Goal: Task Accomplishment & Management: Manage account settings

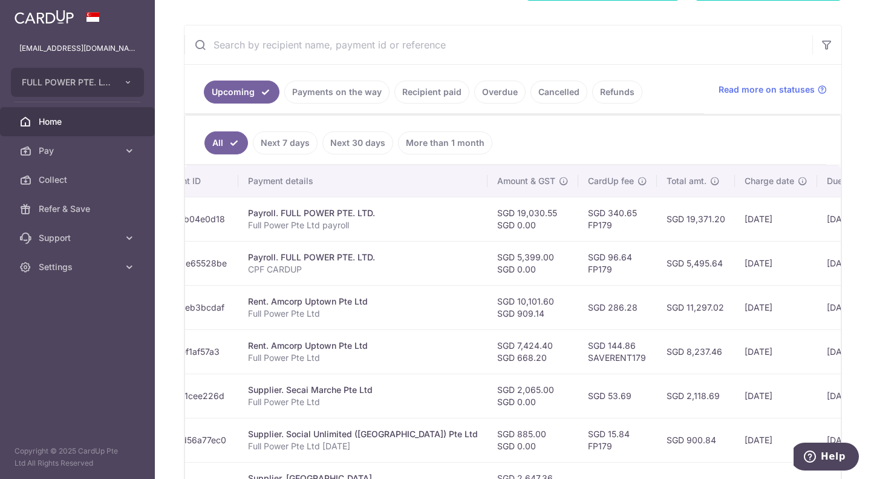
scroll to position [363, 0]
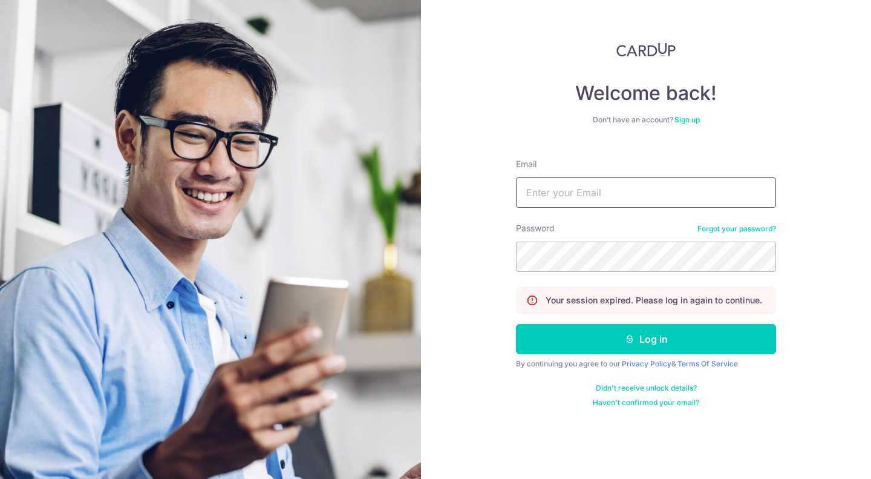
click at [586, 188] on input "Email" at bounding box center [646, 192] width 260 height 30
type input "[EMAIL_ADDRESS][DOMAIN_NAME]"
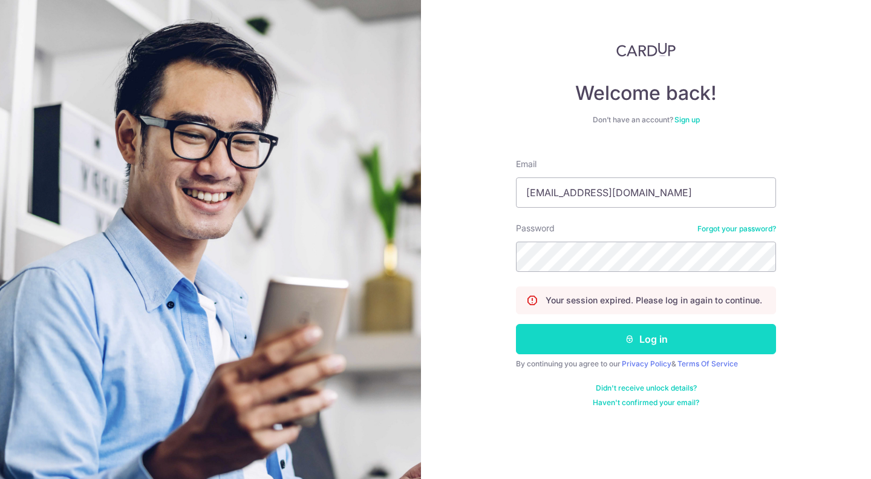
click at [721, 336] on button "Log in" at bounding box center [646, 339] width 260 height 30
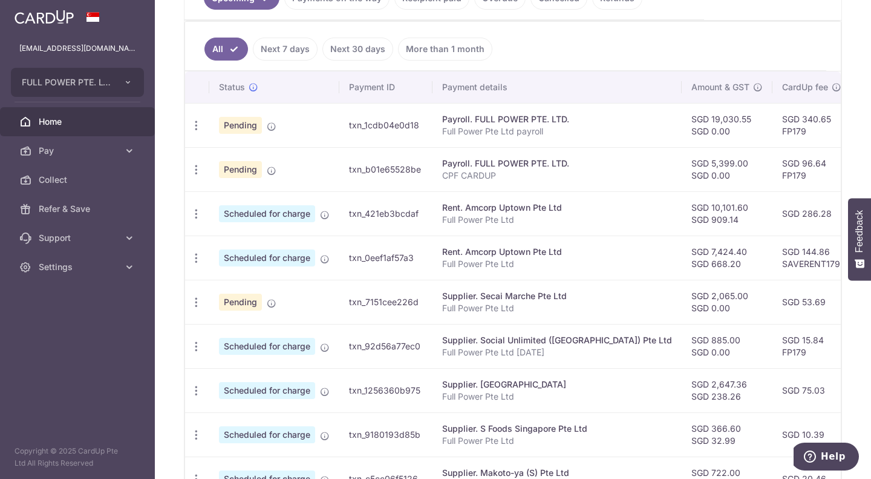
scroll to position [424, 0]
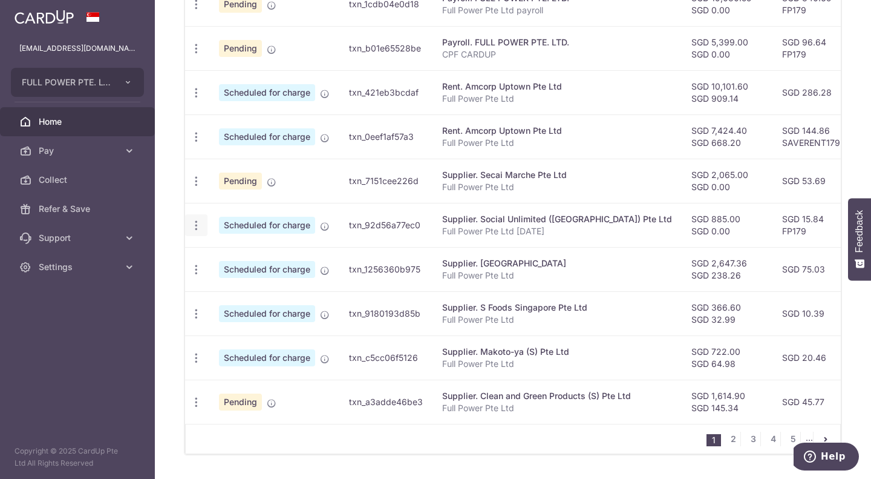
click at [196, 224] on icon "button" at bounding box center [196, 225] width 13 height 13
click at [570, 285] on td "Supplier. Toh Thye San Farm Full Power Pte Ltd" at bounding box center [557, 269] width 249 height 44
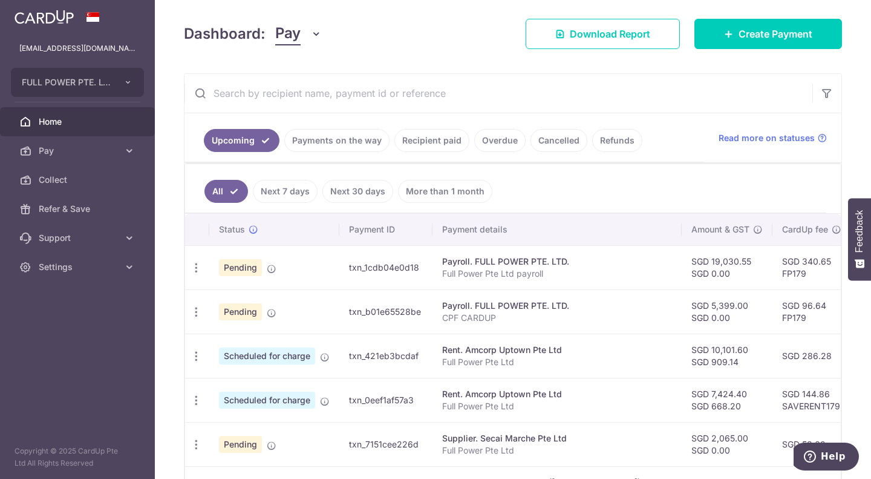
click at [340, 141] on link "Payments on the way" at bounding box center [336, 140] width 105 height 23
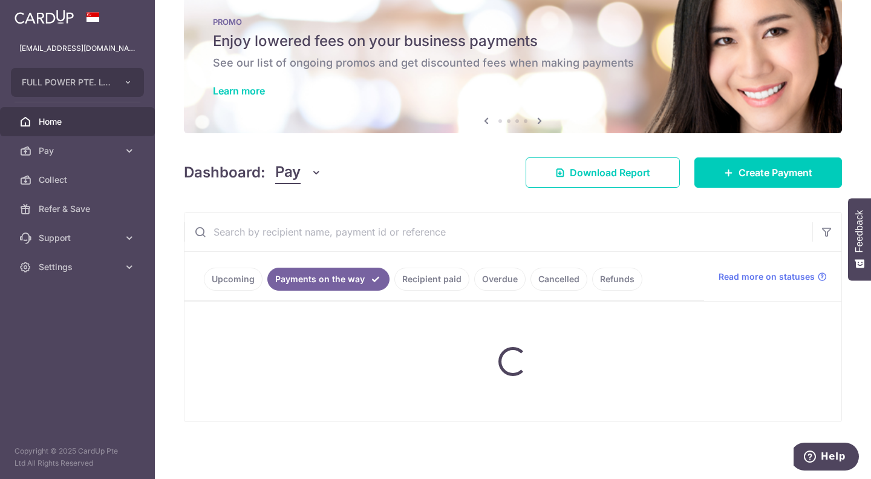
scroll to position [117, 0]
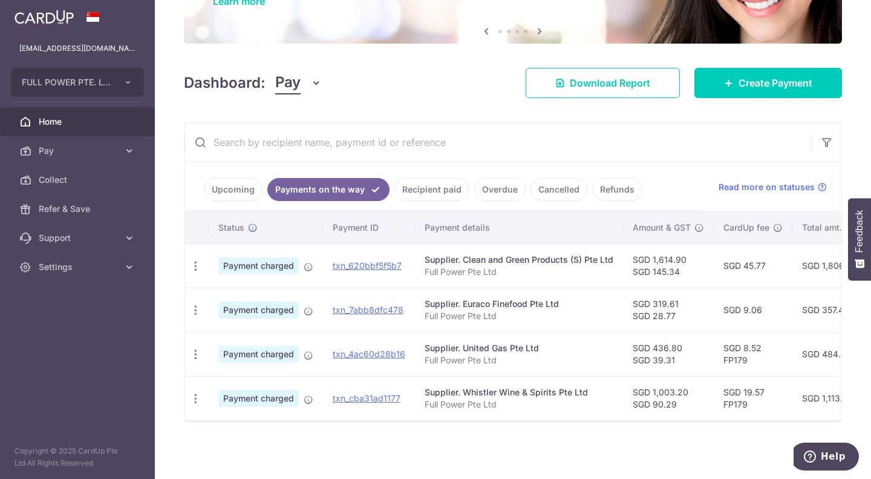
click at [225, 180] on link "Upcoming" at bounding box center [233, 189] width 59 height 23
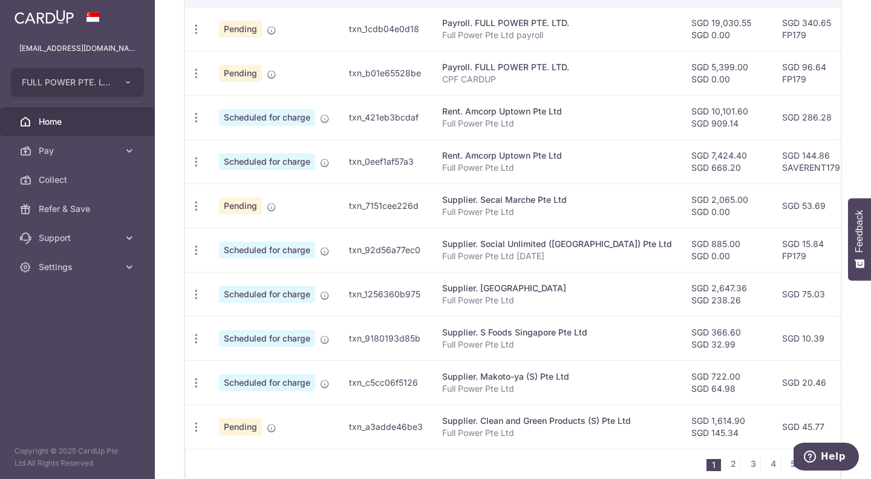
scroll to position [402, 0]
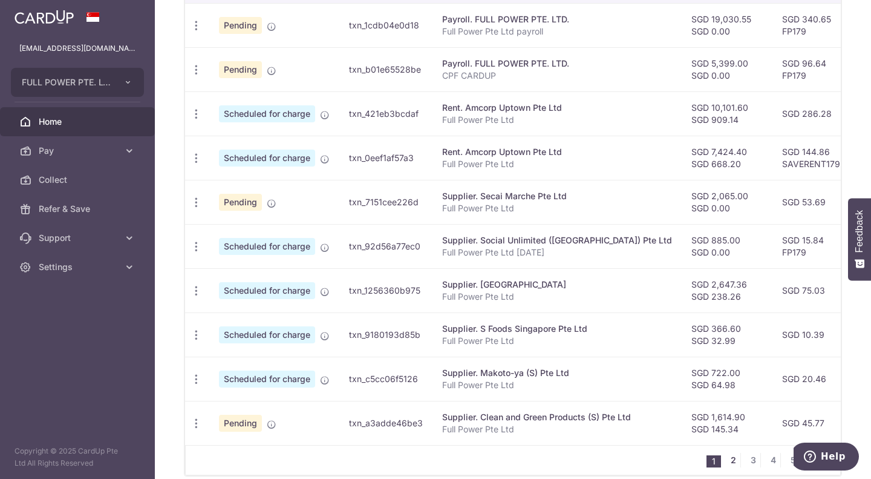
click at [726, 465] on link "2" at bounding box center [733, 460] width 15 height 15
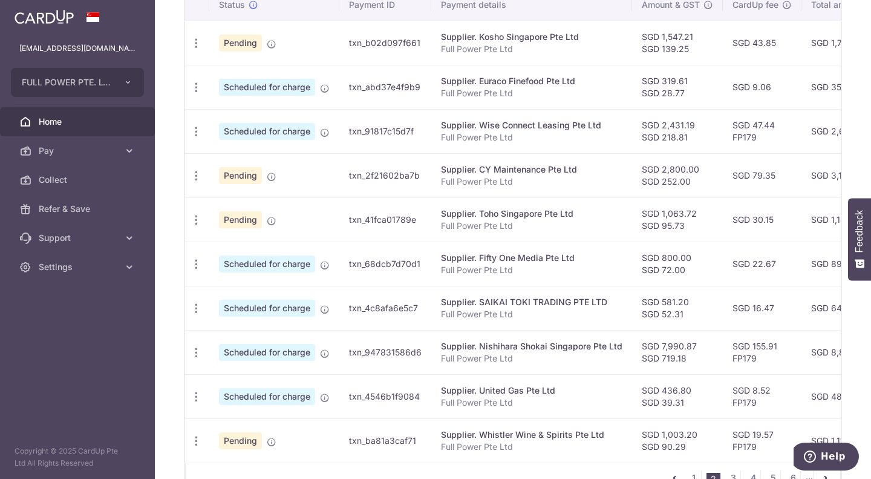
scroll to position [445, 0]
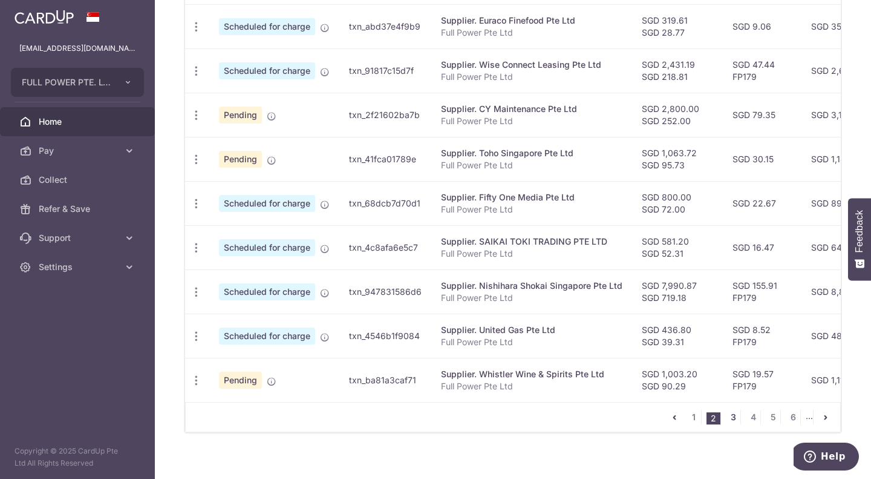
click at [726, 424] on link "3" at bounding box center [733, 417] width 15 height 15
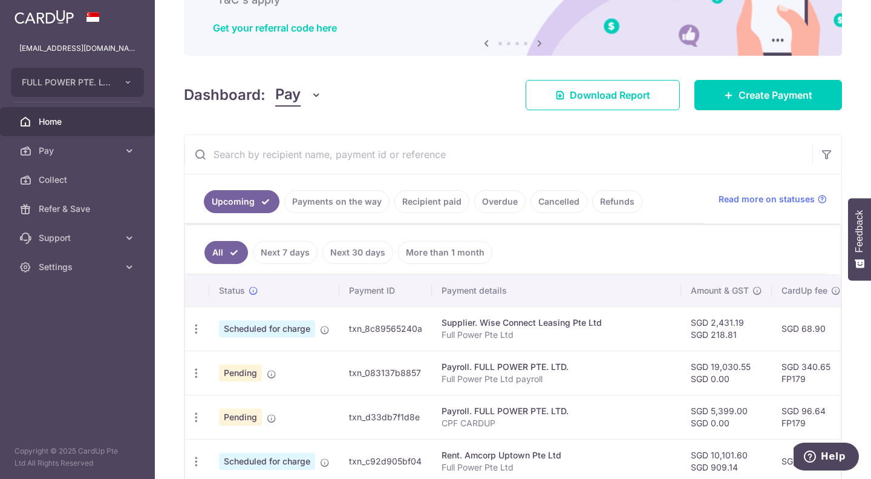
scroll to position [264, 0]
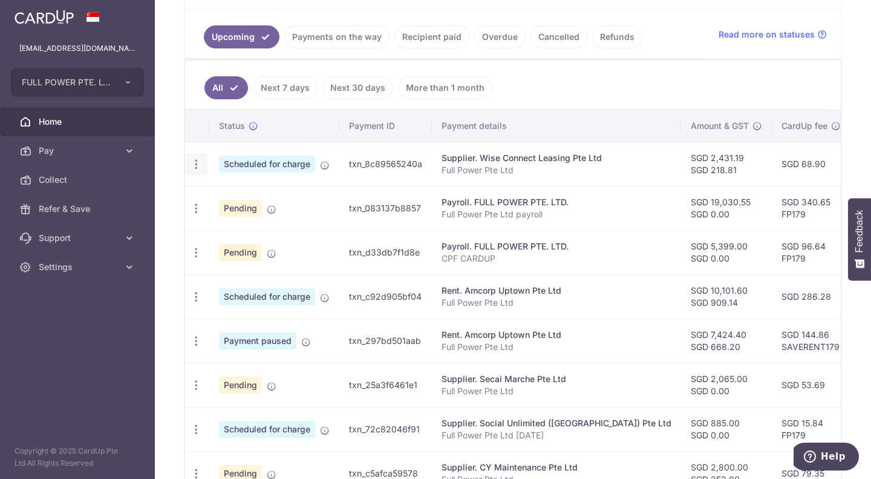
click at [195, 164] on icon "button" at bounding box center [196, 164] width 13 height 13
click at [202, 196] on icon at bounding box center [202, 197] width 15 height 15
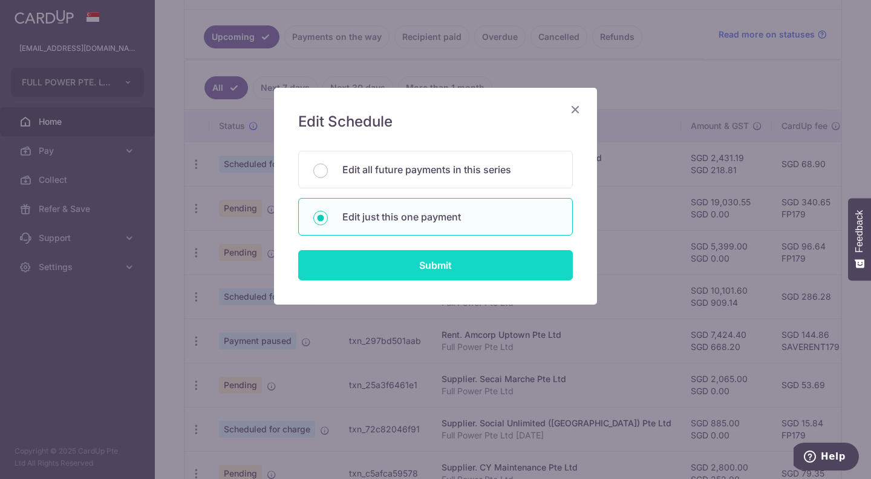
click at [451, 259] on input "Submit" at bounding box center [435, 265] width 275 height 30
radio input "true"
type input "2,431.19"
type input "218.81"
type input "05/11/2025"
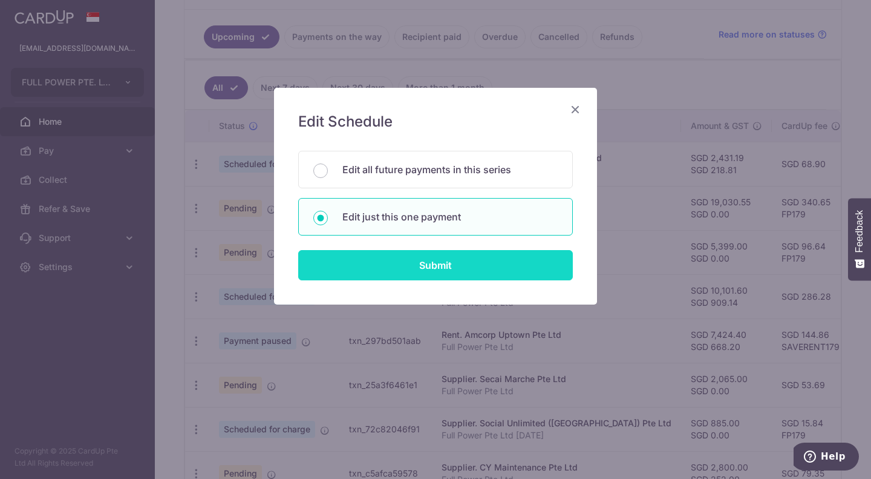
type input "Full Power Pte Ltd"
type input "Car leasing OCT"
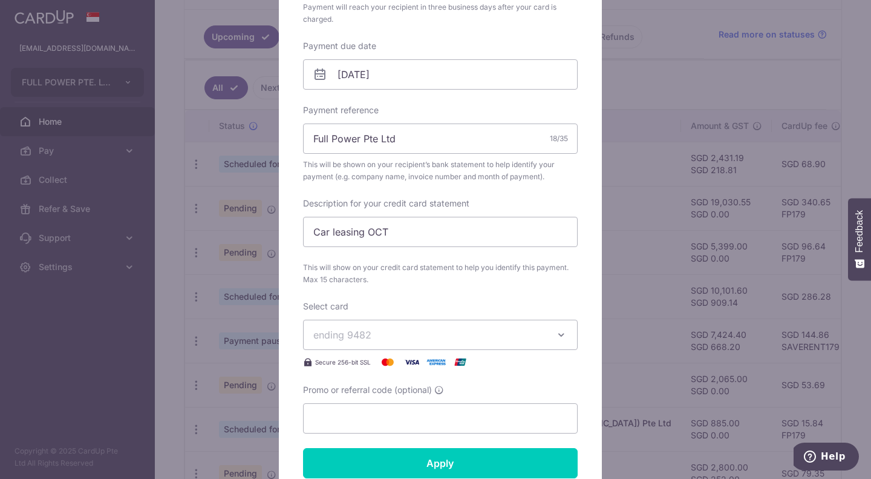
scroll to position [363, 0]
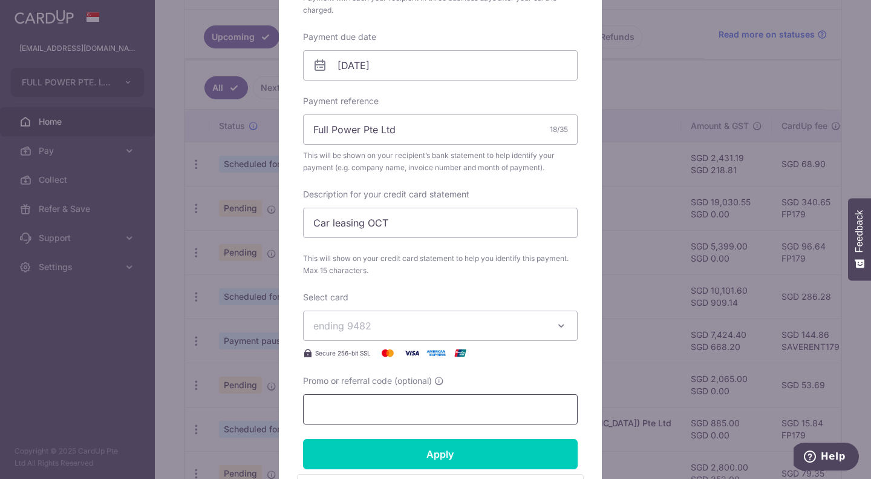
click at [369, 401] on input "Promo or referral code (optional)" at bounding box center [440, 409] width 275 height 30
paste input "3HOME25R"
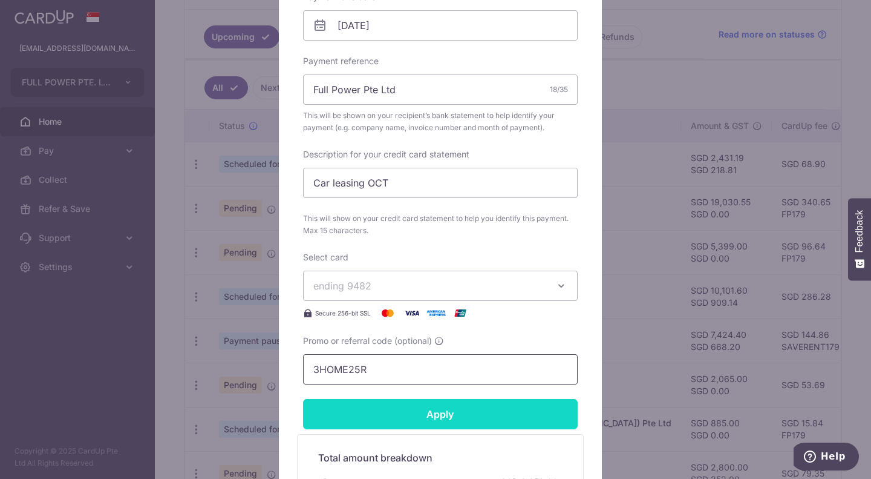
scroll to position [424, 0]
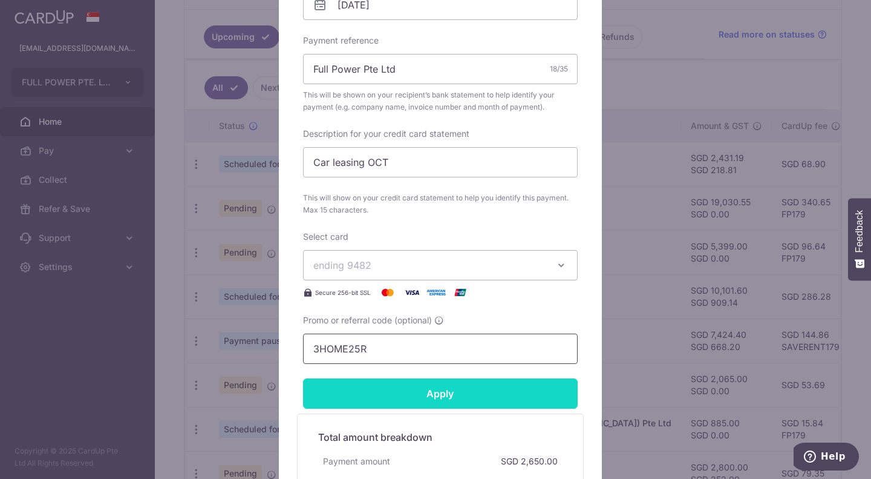
type input "3HOME25R"
click at [393, 388] on input "Apply" at bounding box center [440, 393] width 275 height 30
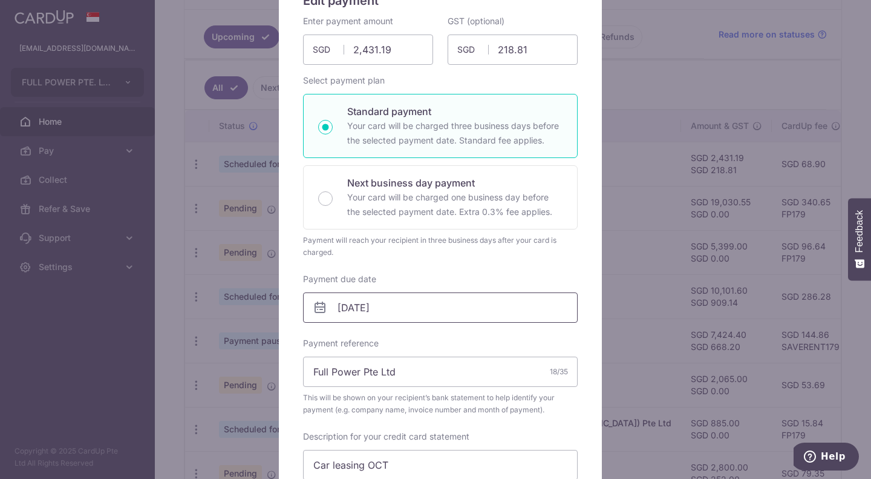
scroll to position [0, 0]
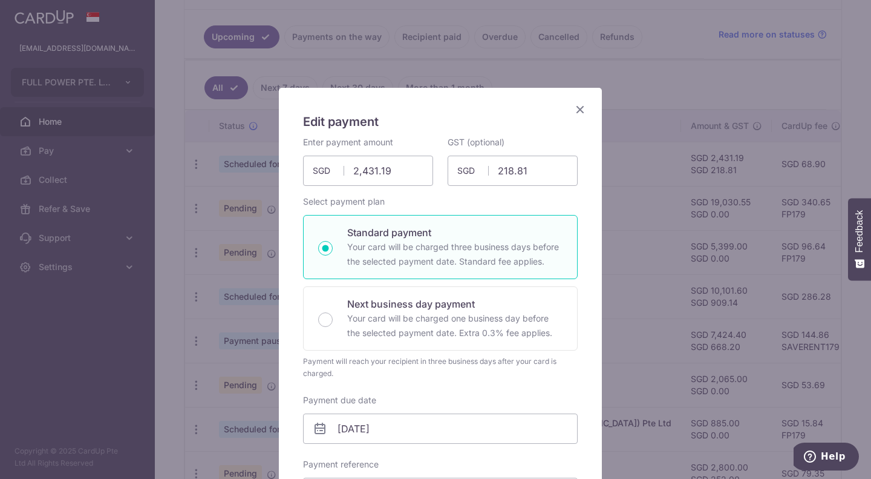
click at [573, 109] on icon "Close" at bounding box center [580, 109] width 15 height 15
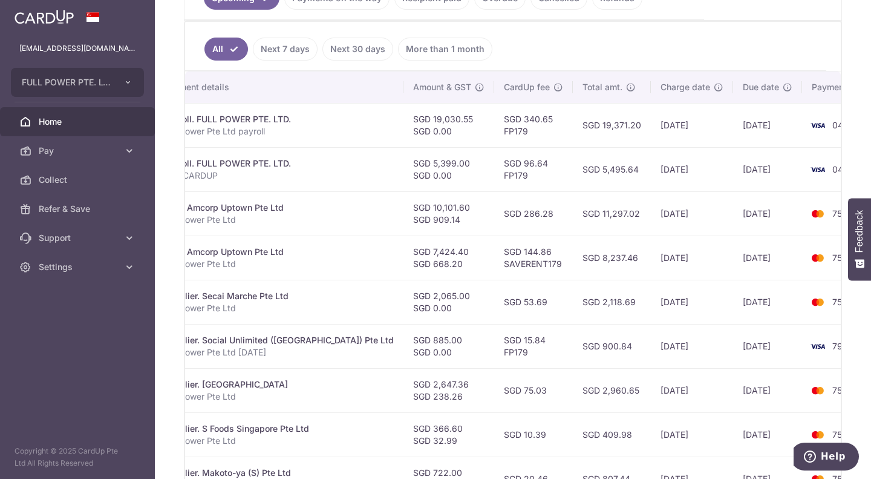
scroll to position [0, 290]
